Goal: Information Seeking & Learning: Learn about a topic

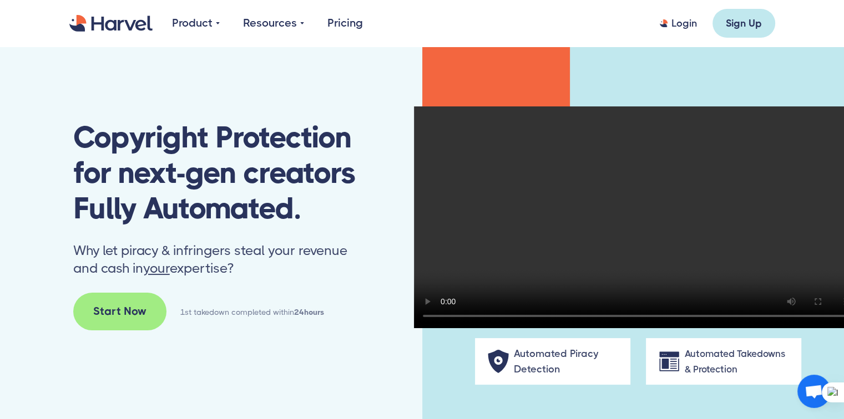
click at [334, 21] on link "Pricing" at bounding box center [345, 23] width 36 height 17
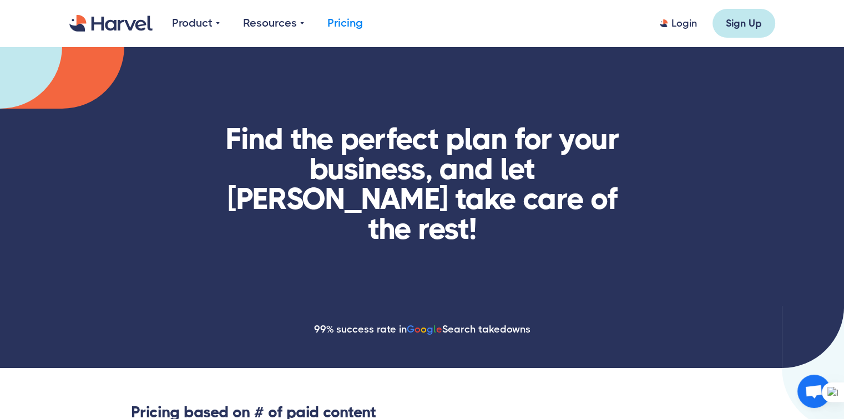
click at [351, 22] on link "Pricing" at bounding box center [345, 23] width 36 height 17
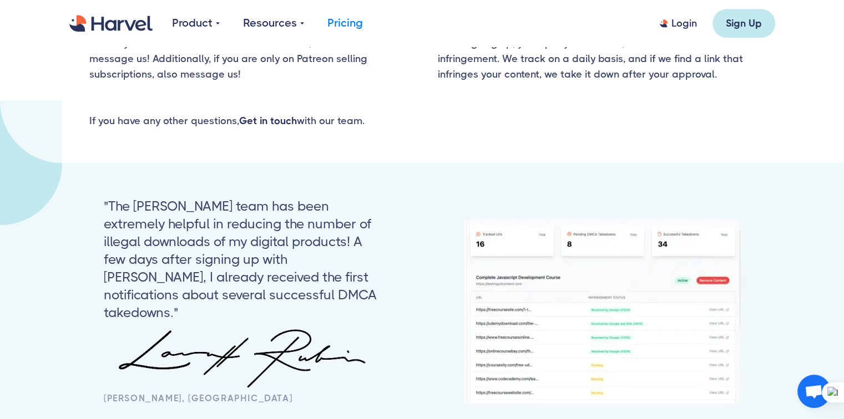
scroll to position [1333, 0]
